Goal: Use online tool/utility: Utilize a website feature to perform a specific function

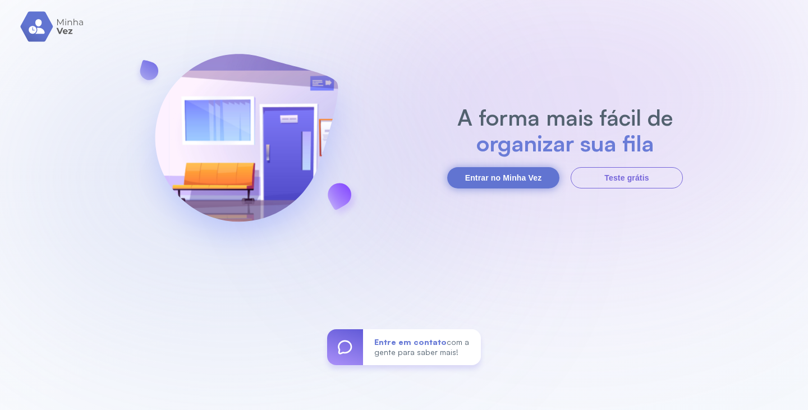
click at [528, 179] on button "Entrar no Minha Vez" at bounding box center [503, 177] width 112 height 21
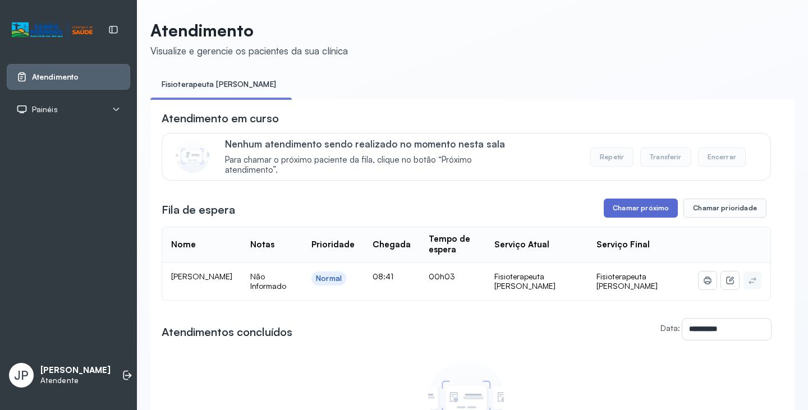
click at [655, 210] on button "Chamar próximo" at bounding box center [640, 208] width 74 height 19
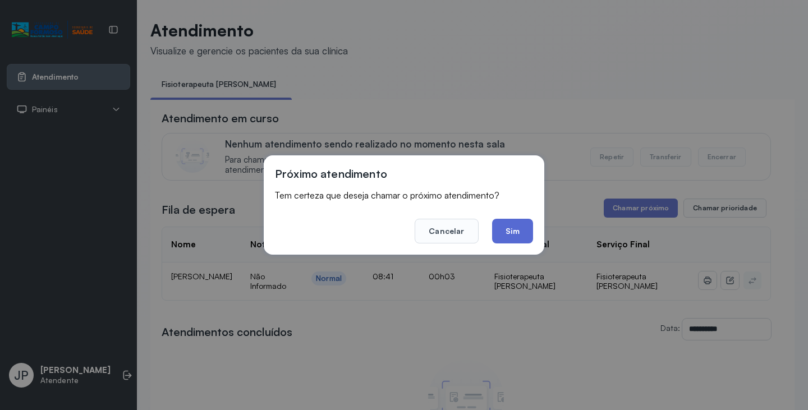
click at [503, 227] on button "Sim" at bounding box center [512, 231] width 41 height 25
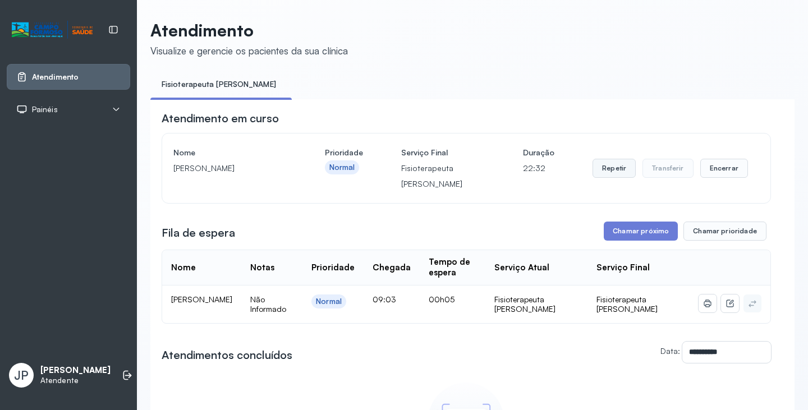
click at [595, 165] on button "Repetir" at bounding box center [613, 168] width 43 height 19
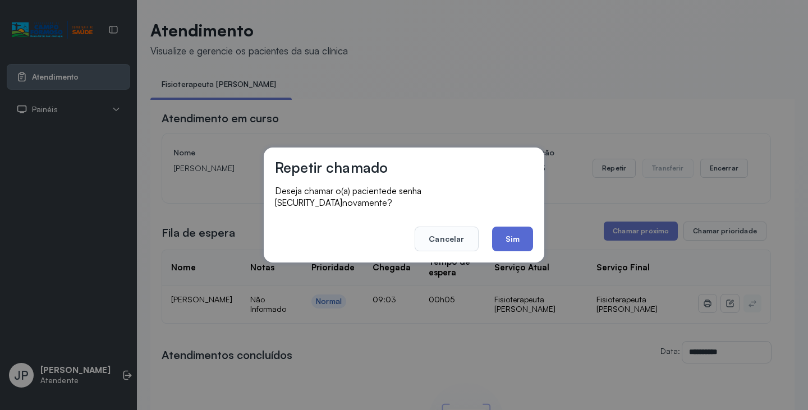
click at [512, 231] on button "Sim" at bounding box center [512, 239] width 41 height 25
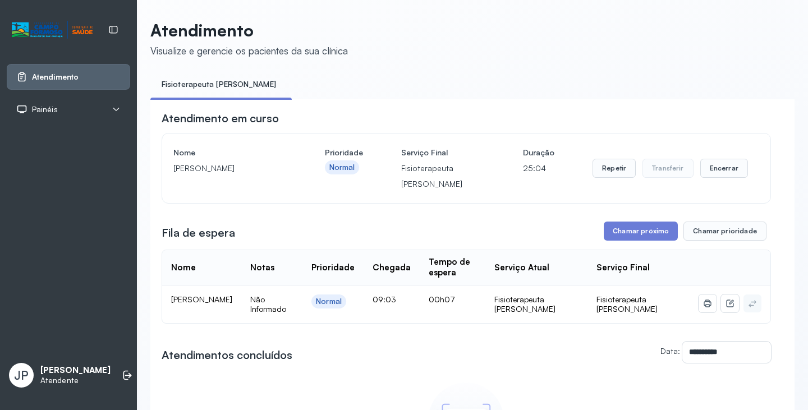
click at [509, 363] on div "**********" at bounding box center [466, 352] width 609 height 21
click at [709, 171] on button "Encerrar" at bounding box center [724, 168] width 48 height 19
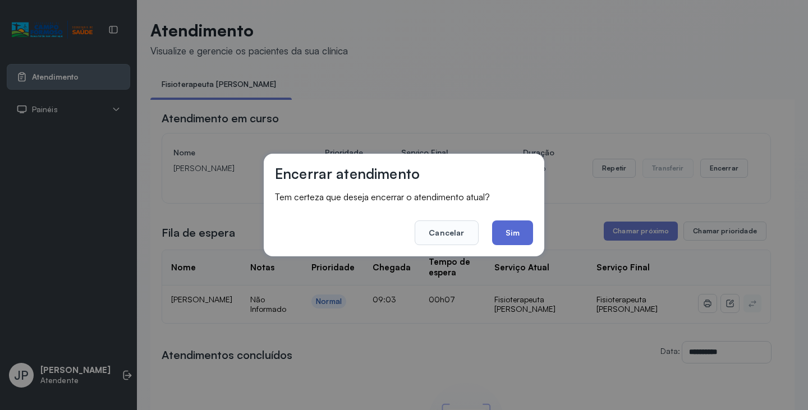
click at [514, 238] on button "Sim" at bounding box center [512, 232] width 41 height 25
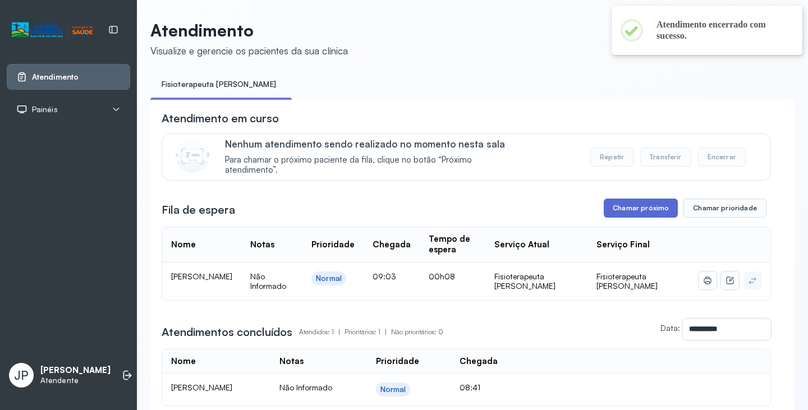
click at [641, 217] on button "Chamar próximo" at bounding box center [640, 208] width 74 height 19
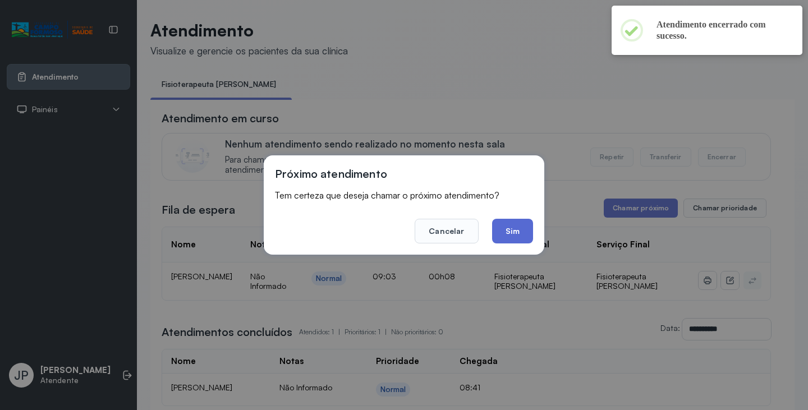
click at [518, 240] on button "Sim" at bounding box center [512, 231] width 41 height 25
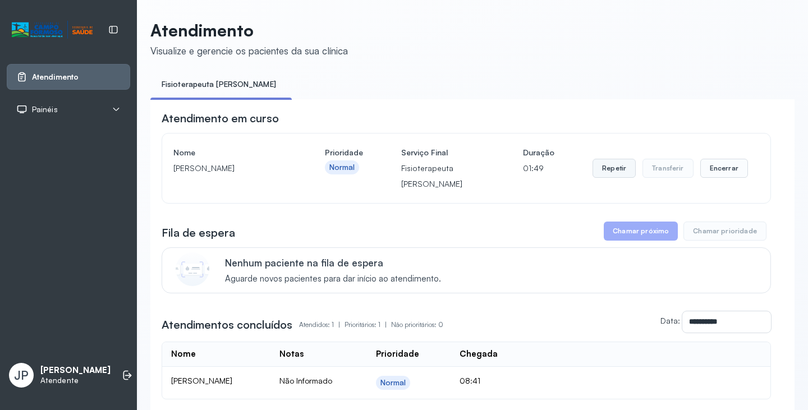
click at [608, 162] on button "Repetir" at bounding box center [613, 168] width 43 height 19
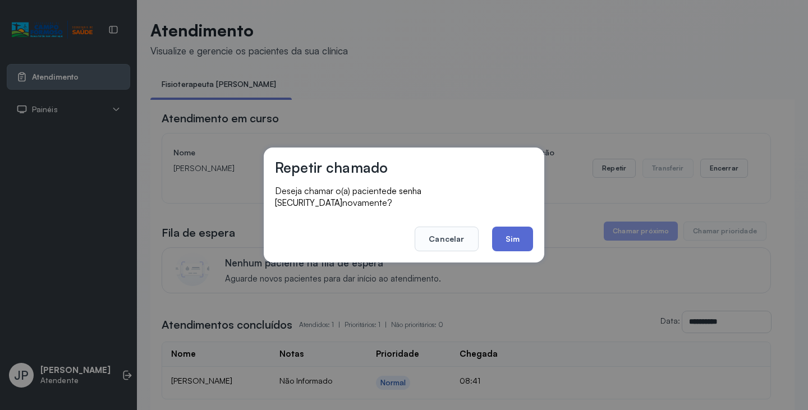
click at [504, 242] on button "Sim" at bounding box center [512, 239] width 41 height 25
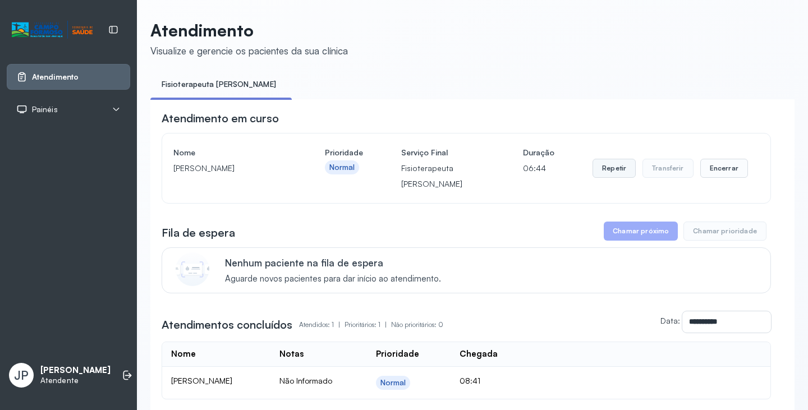
click at [622, 176] on button "Repetir" at bounding box center [613, 168] width 43 height 19
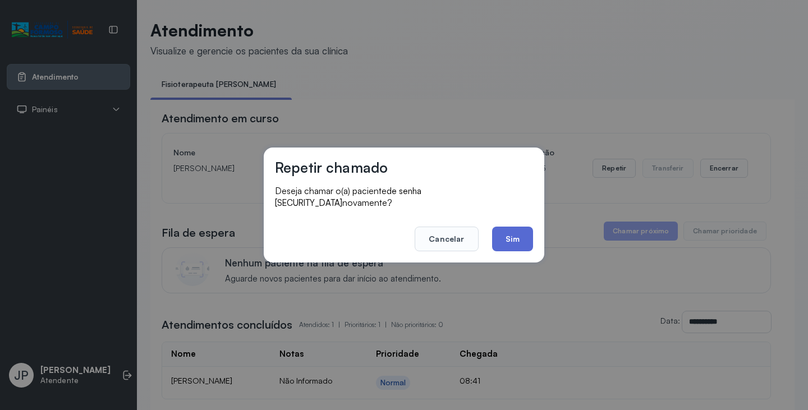
click at [512, 238] on button "Sim" at bounding box center [512, 239] width 41 height 25
